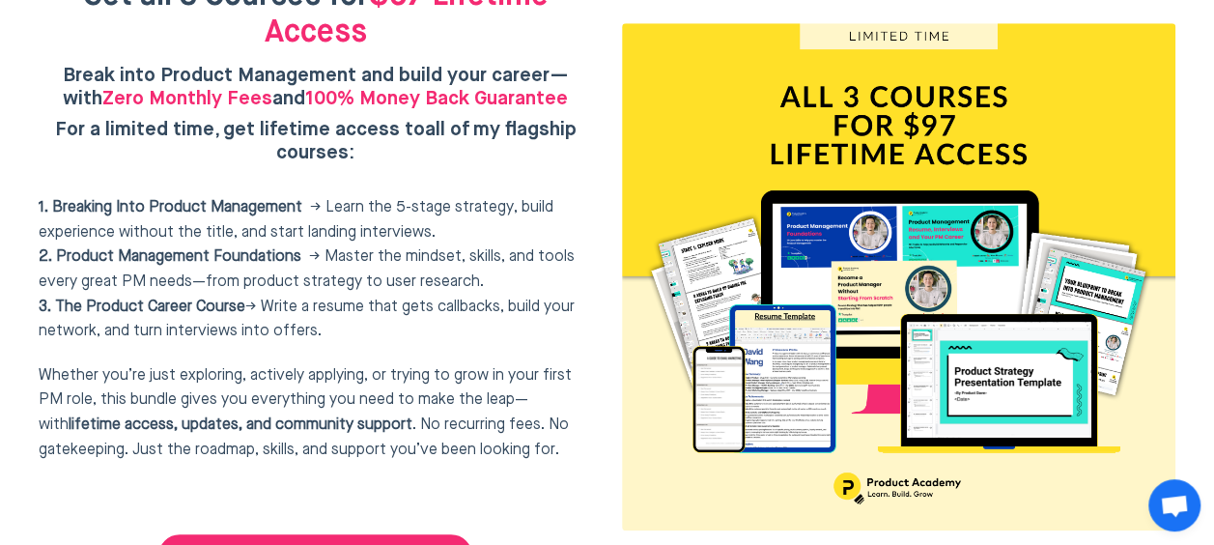
scroll to position [8099, 0]
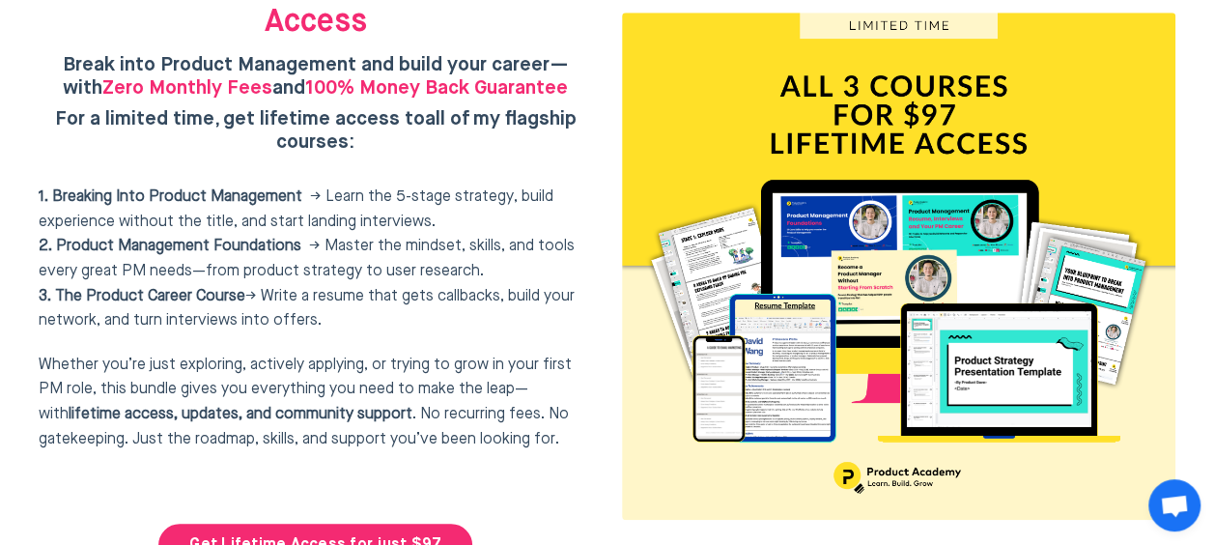
click at [572, 108] on h5 "For a limited time, get lifetime access to all of my flagship courses :" at bounding box center [316, 143] width 554 height 70
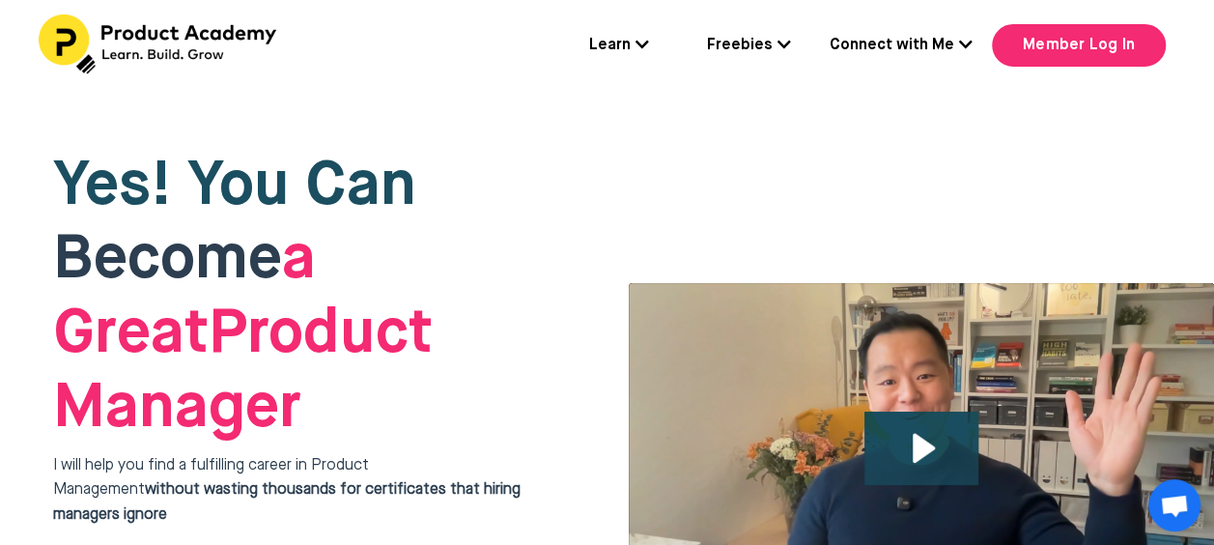
scroll to position [0, 0]
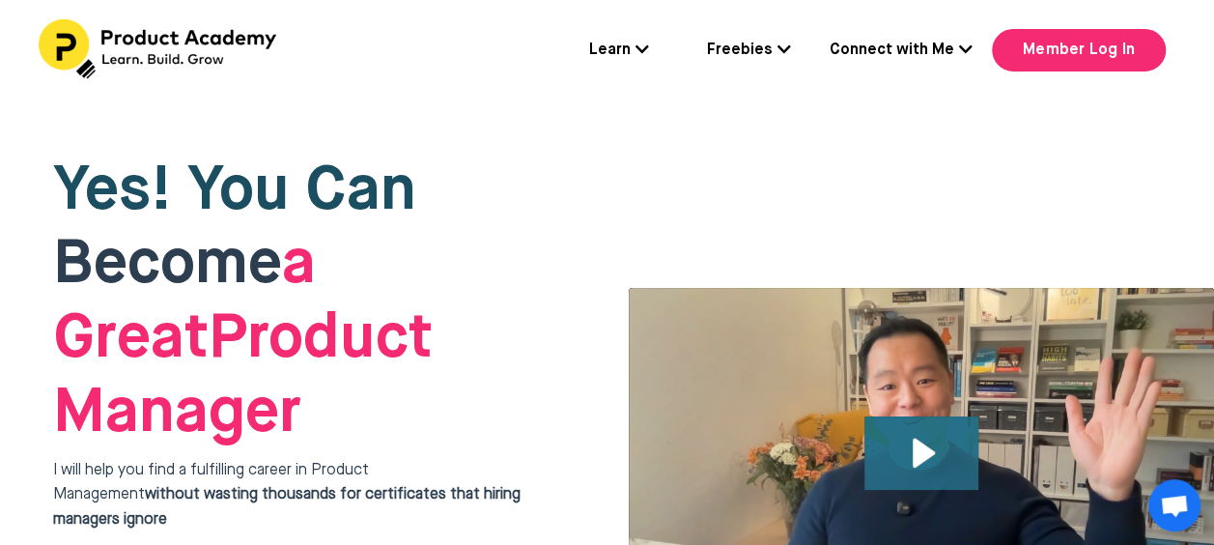
click at [892, 416] on icon "Play Video: file-uploads/sites/127338/video/4ffeae-3e1-a2cd-5ad6-eac528a42_Why_…" at bounding box center [921, 452] width 115 height 73
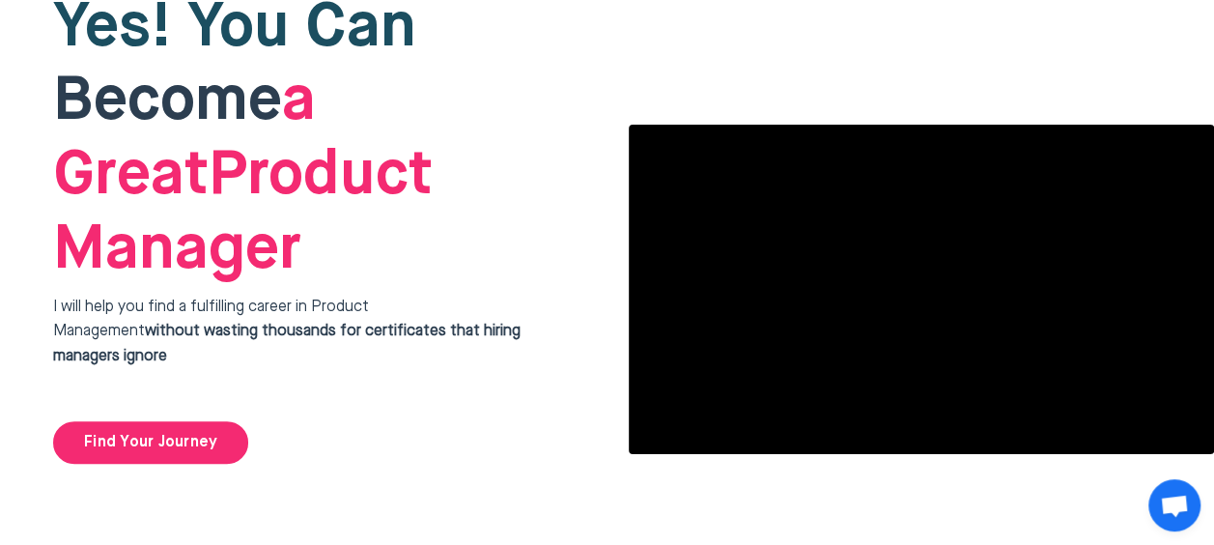
scroll to position [138, 0]
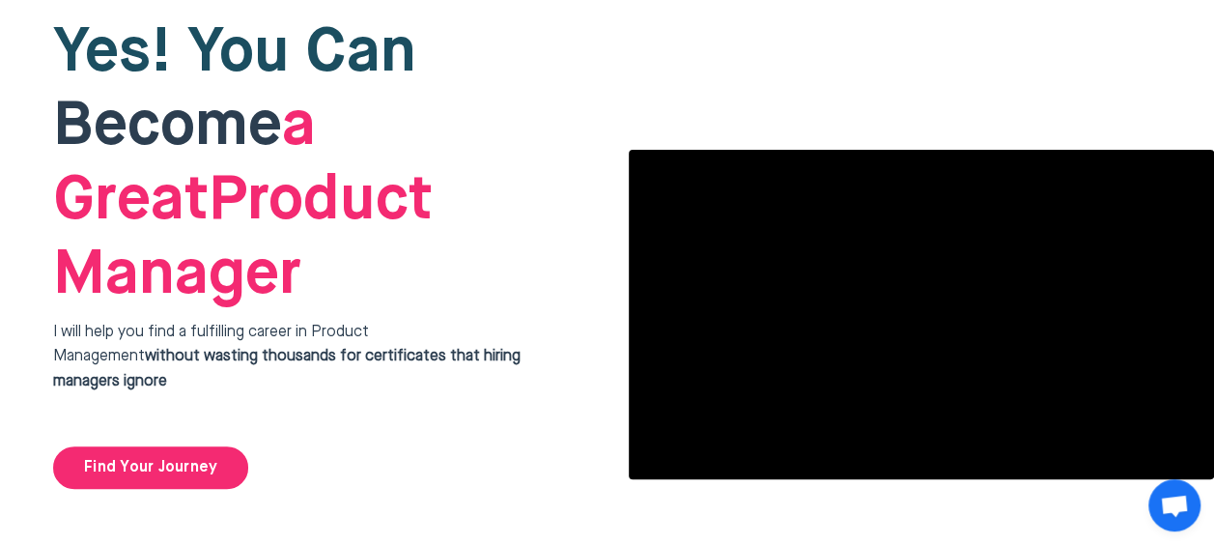
click at [491, 367] on div "Yes! You Can Become a Great Product Manager I will help you find a fulfilling c…" at bounding box center [306, 253] width 585 height 550
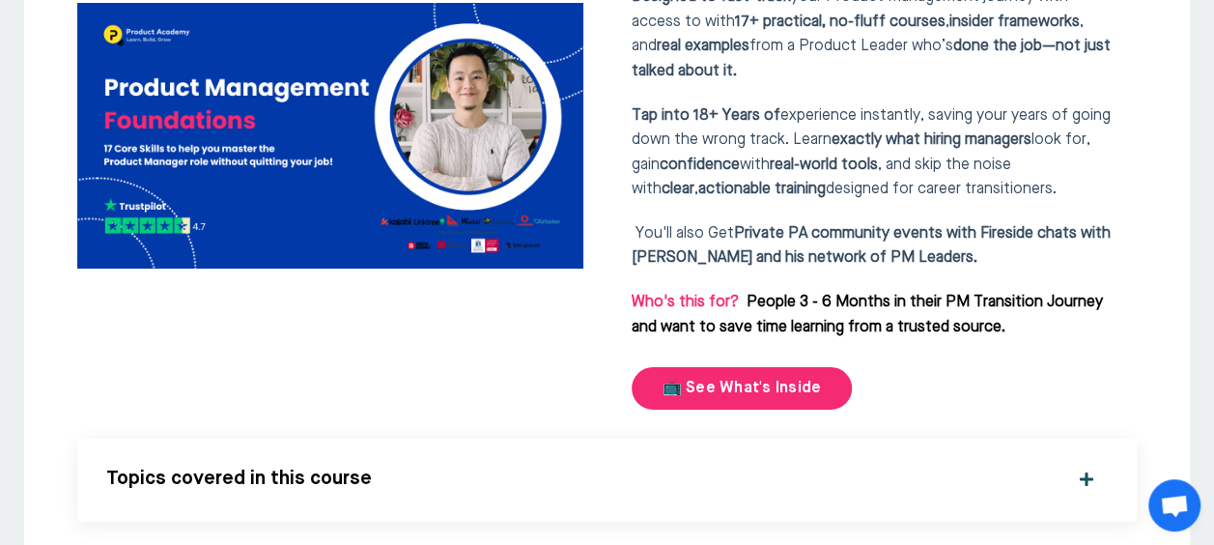
scroll to position [3460, 0]
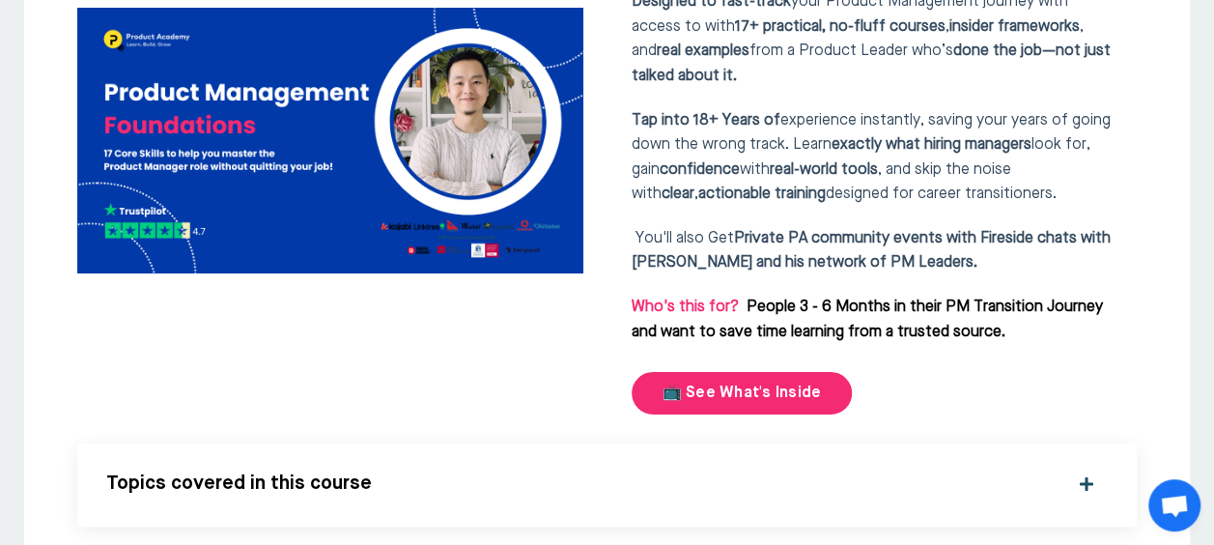
click at [1080, 472] on div "Topics covered in this course" at bounding box center [606, 484] width 1001 height 25
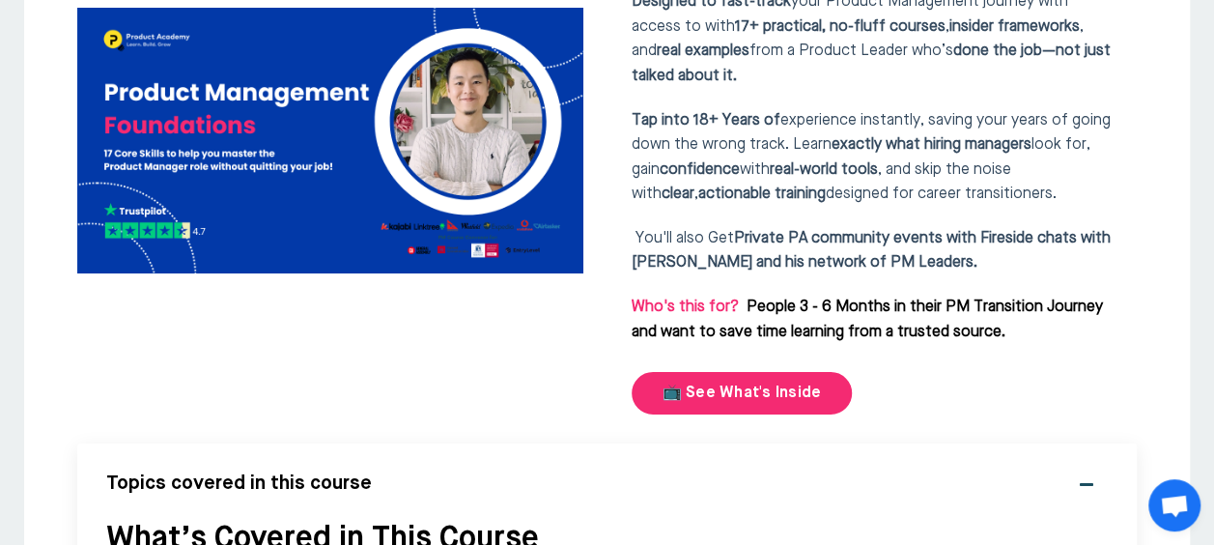
click at [1041, 245] on div "Course #2: Learn the Core Skills of a Professional PM without Quitting Your Job…" at bounding box center [880, 140] width 516 height 549
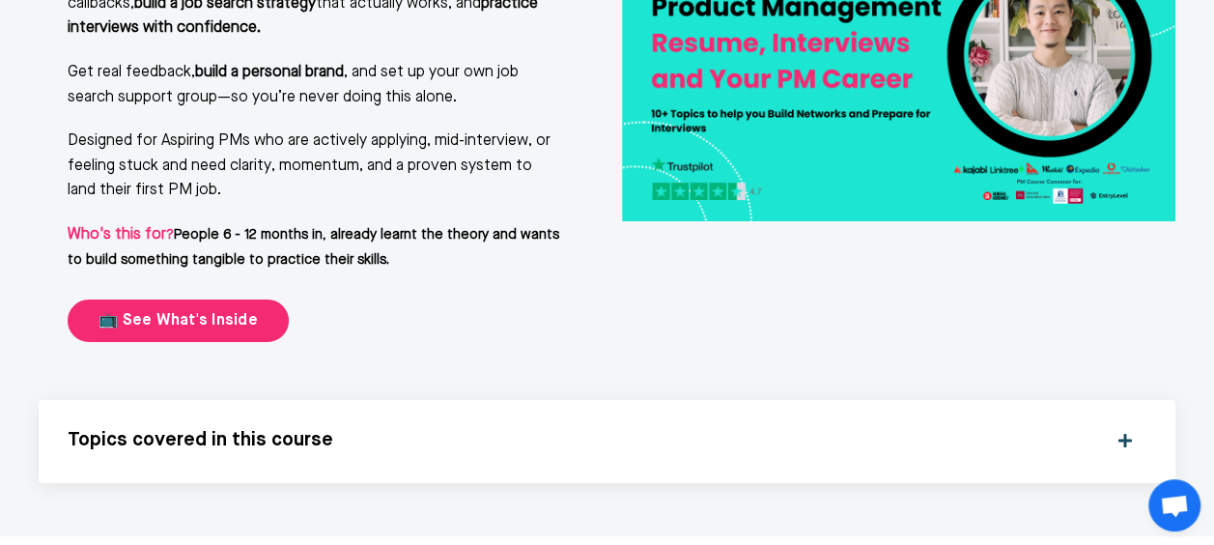
scroll to position [7053, 0]
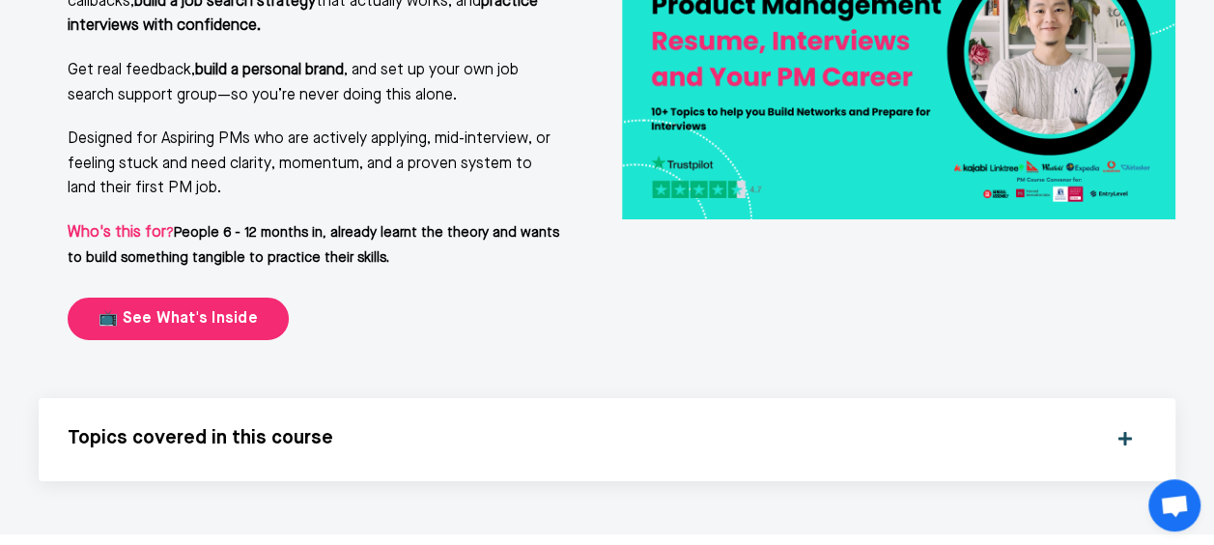
click at [1120, 427] on div "Topics covered in this course" at bounding box center [607, 439] width 1079 height 25
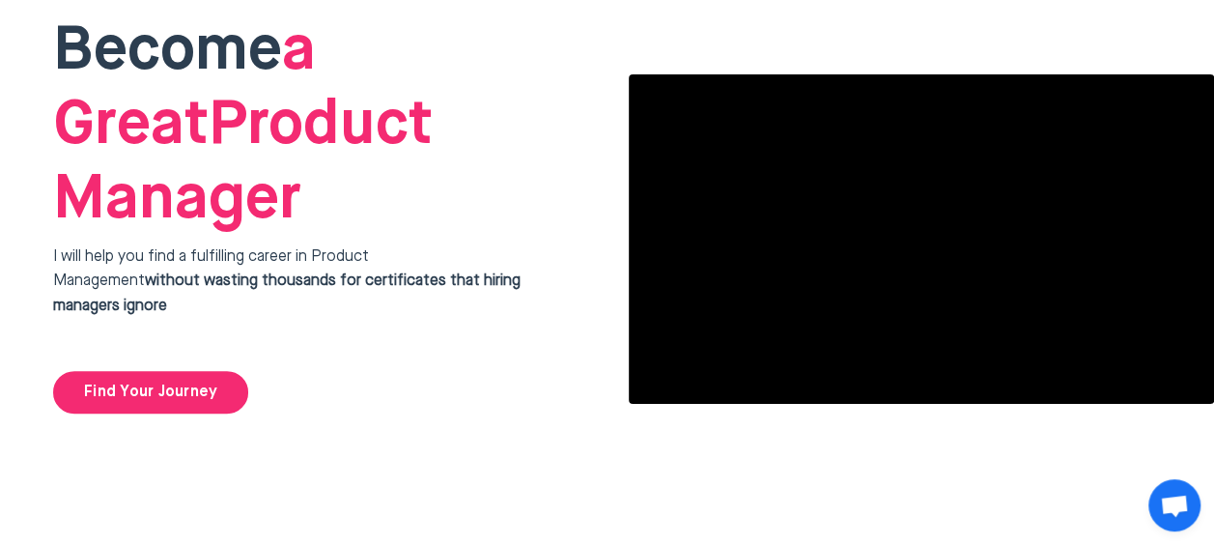
scroll to position [177, 0]
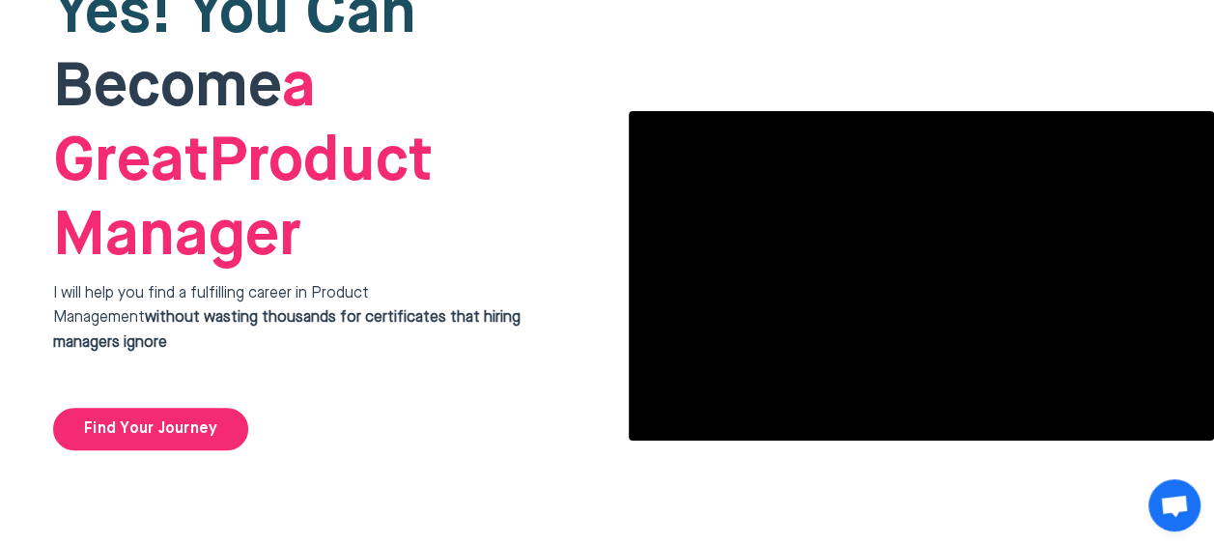
click at [597, 71] on div "Yes! You Can Become a Great Product Manager I will help you find a fulfilling c…" at bounding box center [306, 214] width 585 height 550
click at [600, 149] on div "Yes! You Can Become a Great Product Manager I will help you find a fulfilling c…" at bounding box center [307, 214] width 614 height 579
click at [442, 370] on div "Yes! You Can Become a Great Product Manager I will help you find a fulfilling c…" at bounding box center [306, 214] width 585 height 550
